Goal: Task Accomplishment & Management: Manage account settings

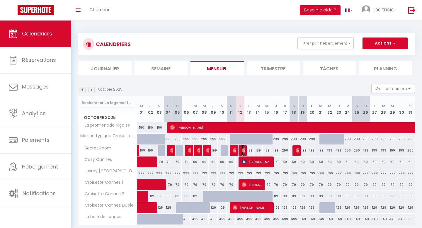
click at [244, 149] on img at bounding box center [244, 150] width 5 height 5
select select "OK"
select select "0"
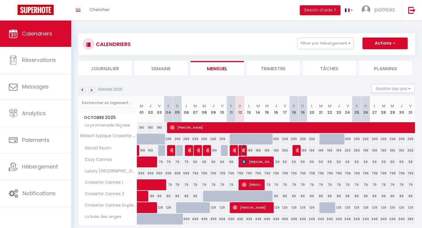
select select "1"
select select
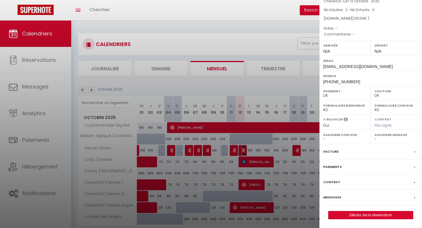
scroll to position [5, 0]
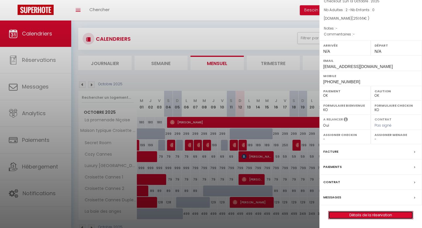
click at [366, 217] on link "Détails de la réservation" at bounding box center [370, 215] width 84 height 8
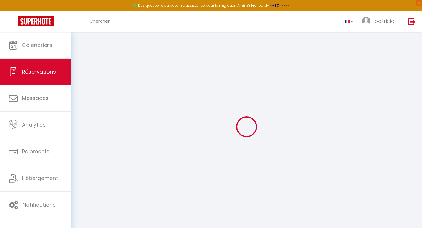
select select
checkbox input "false"
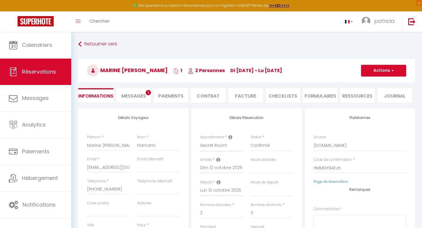
select select
checkbox input "false"
select select
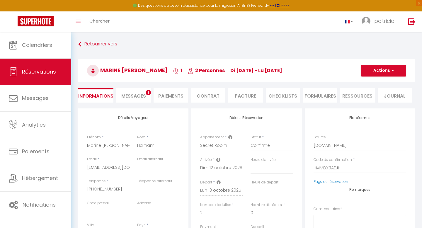
type input "50"
type input "12.66"
select select
checkbox input "false"
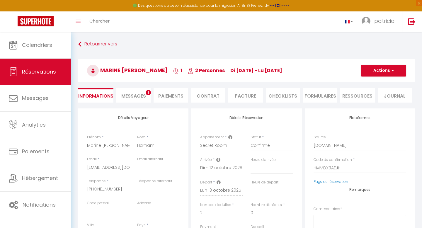
select select
checkbox input "false"
select select
click at [125, 94] on span "Messages" at bounding box center [133, 96] width 25 height 7
